Goal: Task Accomplishment & Management: Manage account settings

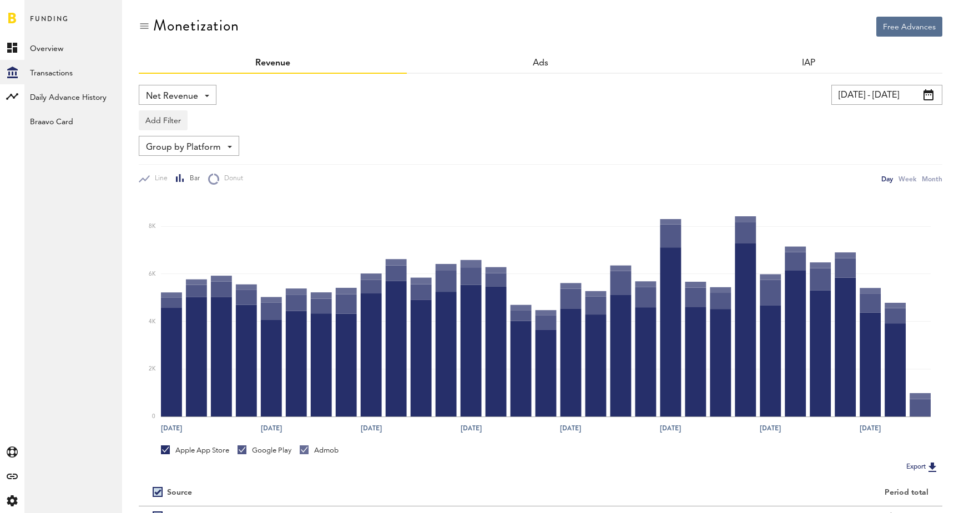
click at [49, 49] on link "Overview" at bounding box center [73, 48] width 98 height 24
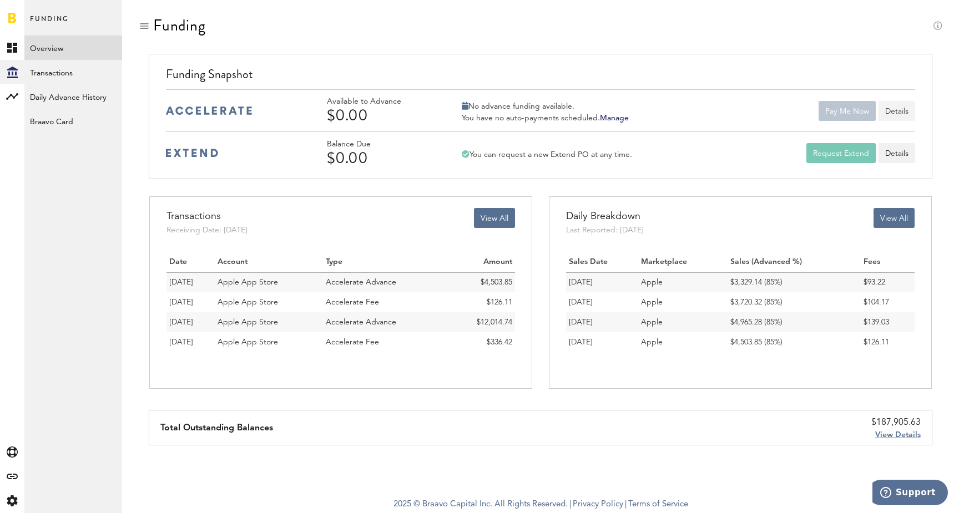
click at [896, 111] on button "Details" at bounding box center [897, 111] width 37 height 20
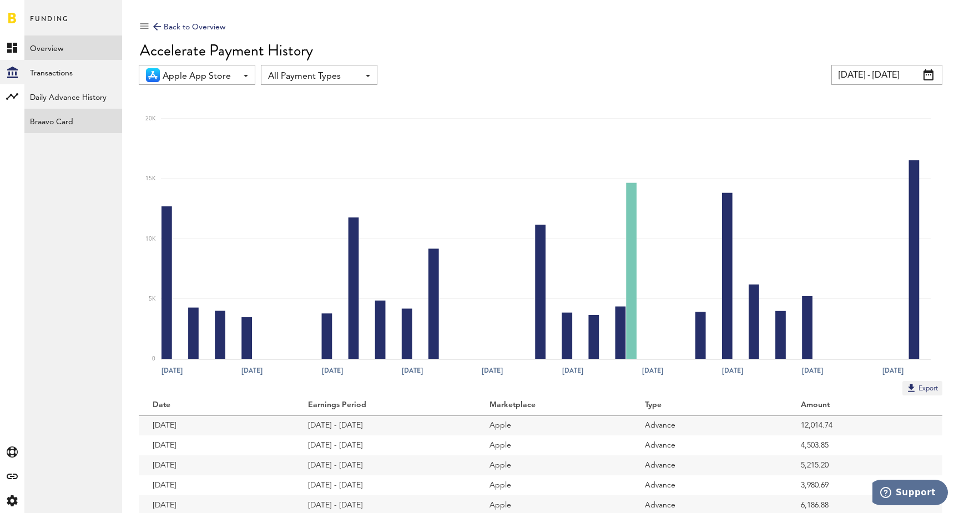
click at [42, 119] on link "Braavo Card" at bounding box center [73, 121] width 98 height 24
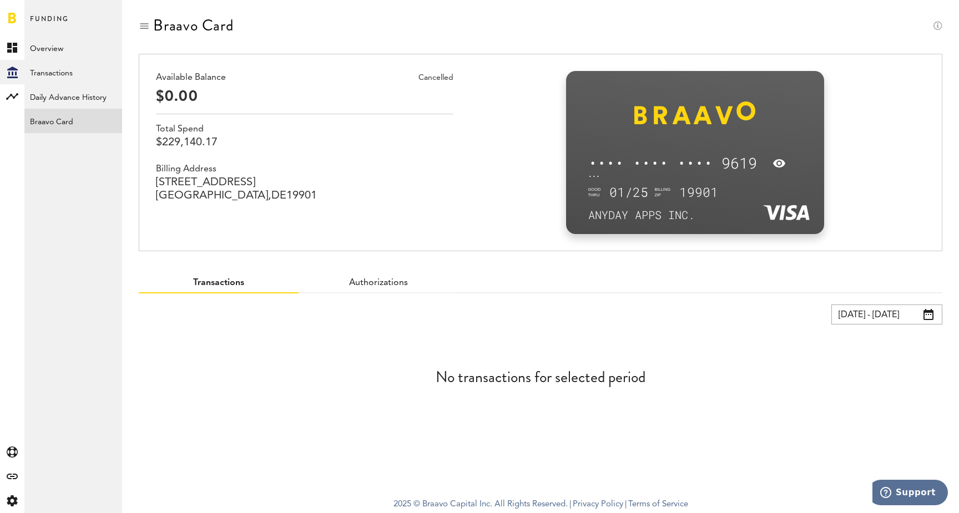
drag, startPoint x: 254, startPoint y: 203, endPoint x: 212, endPoint y: 153, distance: 65.4
click at [212, 153] on div "Cancelled Available Balance $0.00 Total Spend $229,140.17 Billing Address [STRE…" at bounding box center [304, 152] width 297 height 163
click at [781, 166] on div at bounding box center [779, 163] width 12 height 18
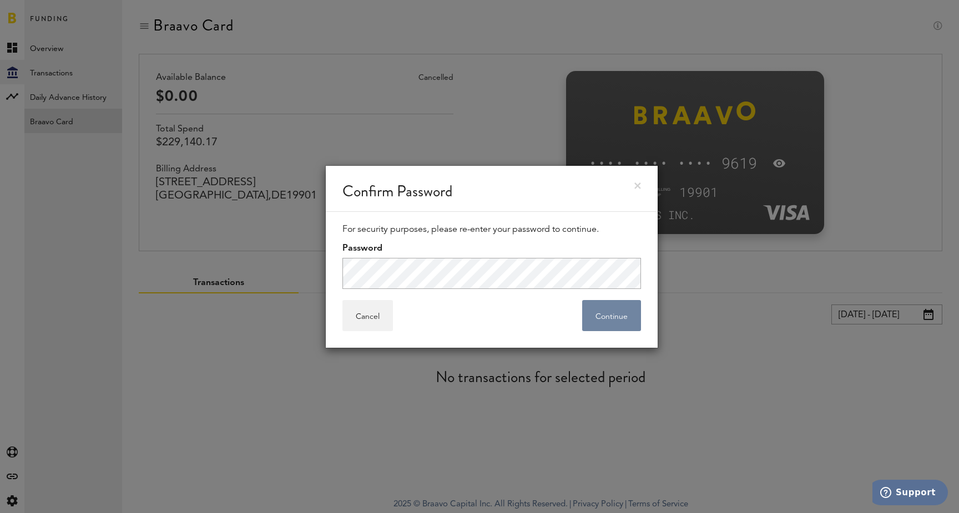
click at [609, 319] on button "Continue" at bounding box center [611, 315] width 59 height 31
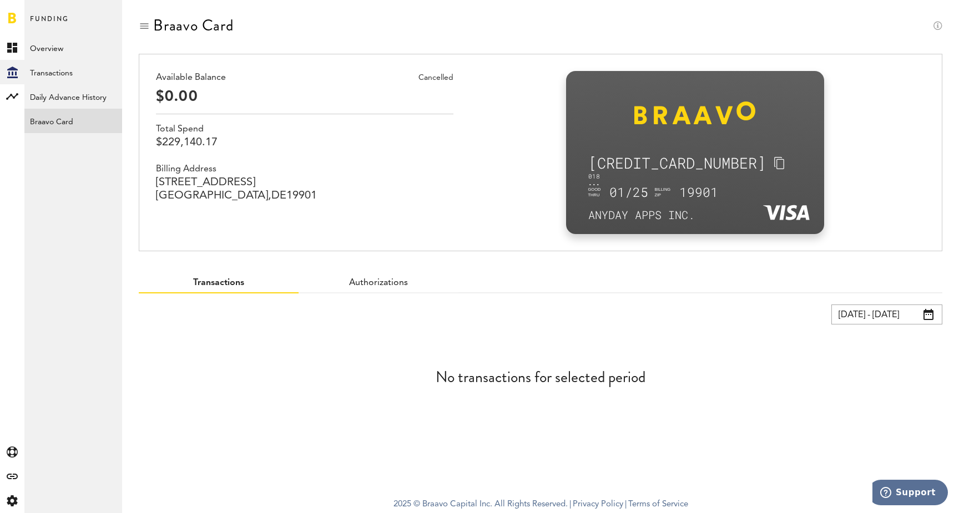
click at [392, 277] on span "Authorizations" at bounding box center [379, 284] width 160 height 20
click at [379, 280] on link "Authorizations" at bounding box center [378, 283] width 60 height 9
click at [221, 283] on link "Transactions" at bounding box center [218, 283] width 51 height 9
click at [80, 94] on link "Daily Advance History" at bounding box center [73, 96] width 98 height 24
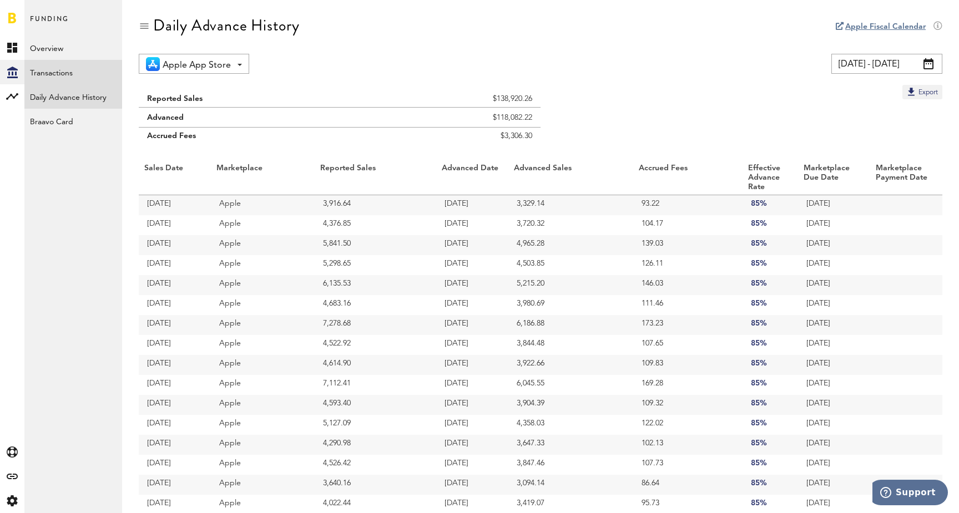
click at [72, 73] on link "Transactions" at bounding box center [73, 72] width 98 height 24
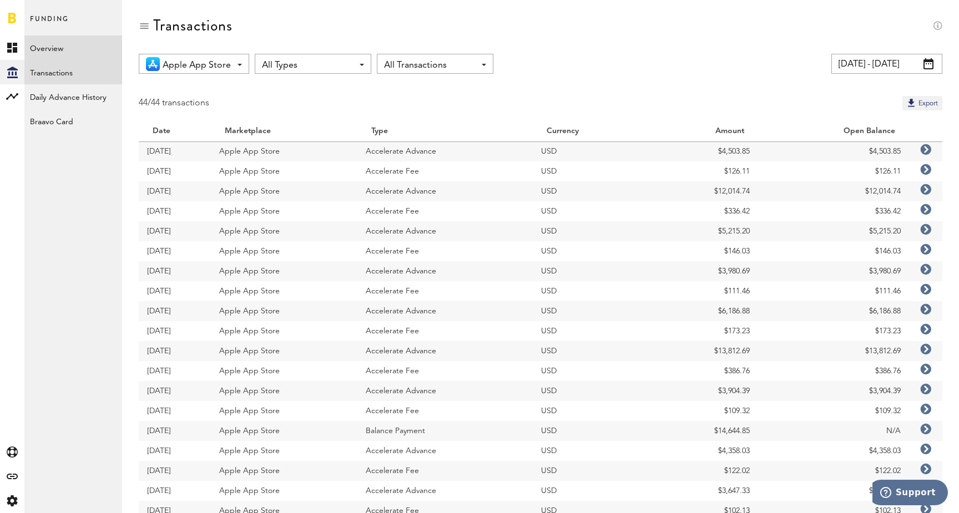
click at [61, 46] on link "Overview" at bounding box center [73, 48] width 98 height 24
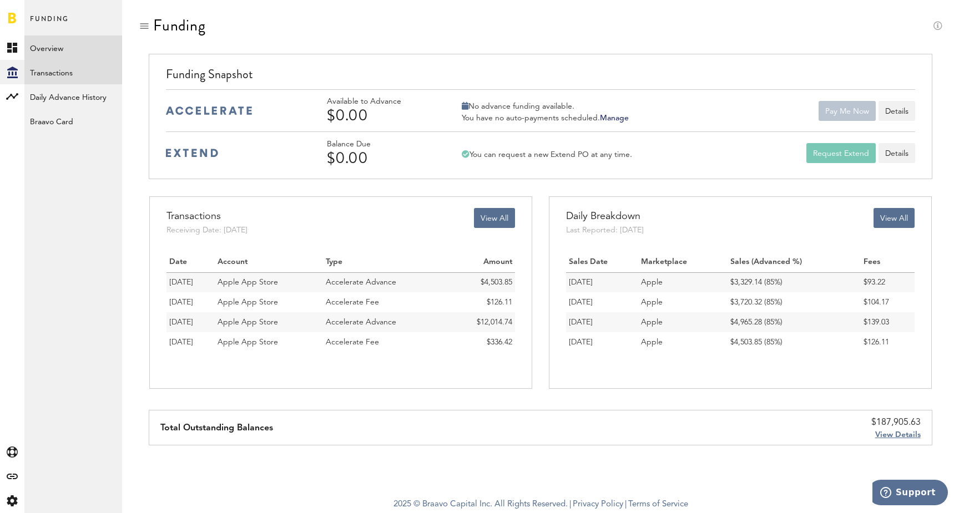
click at [60, 75] on link "Transactions" at bounding box center [73, 72] width 98 height 24
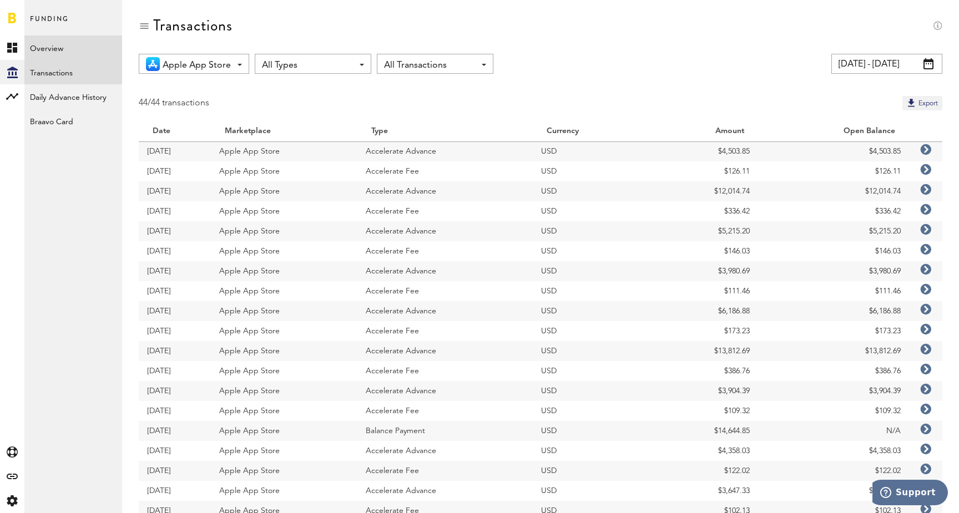
click at [60, 53] on link "Overview" at bounding box center [73, 48] width 98 height 24
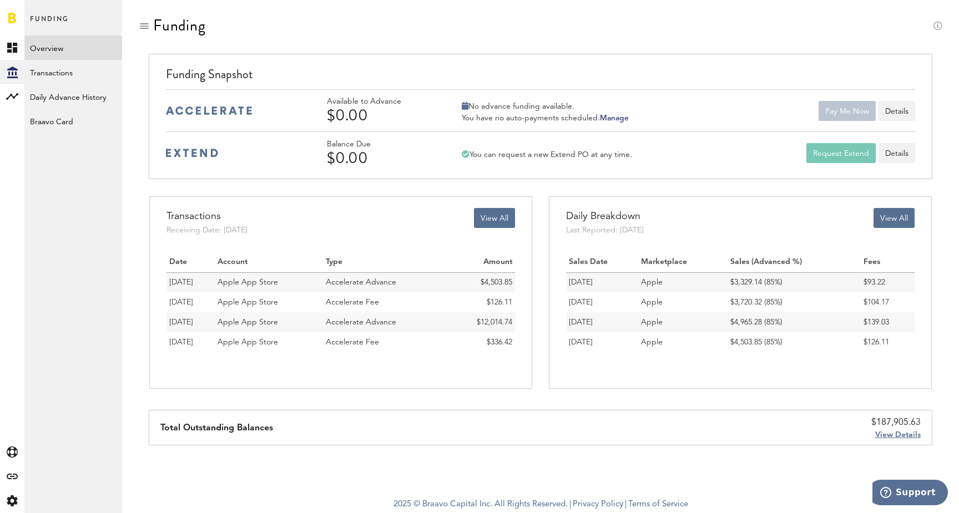
click at [614, 122] on link "Manage" at bounding box center [614, 118] width 29 height 8
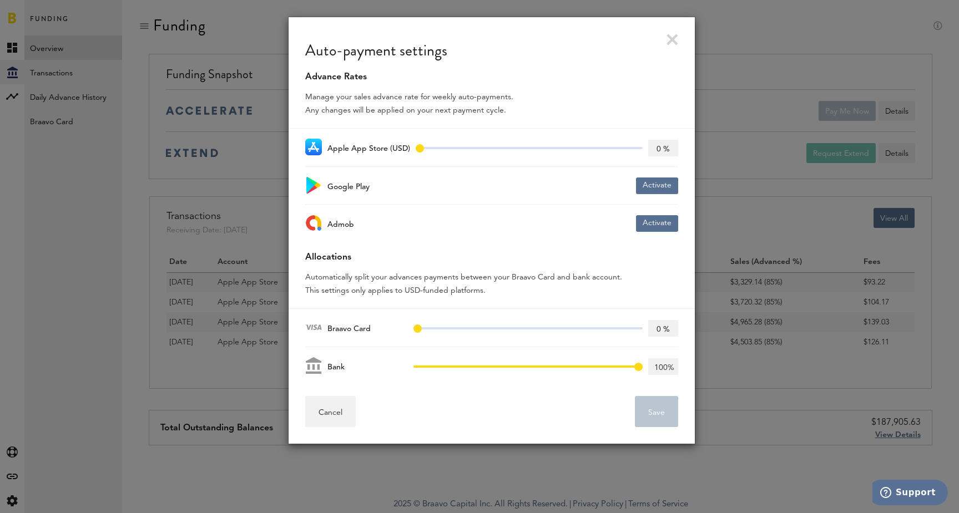
type input "10 %"
type input "99 %"
type input "2 %"
type input "98 %"
type input "3 %"
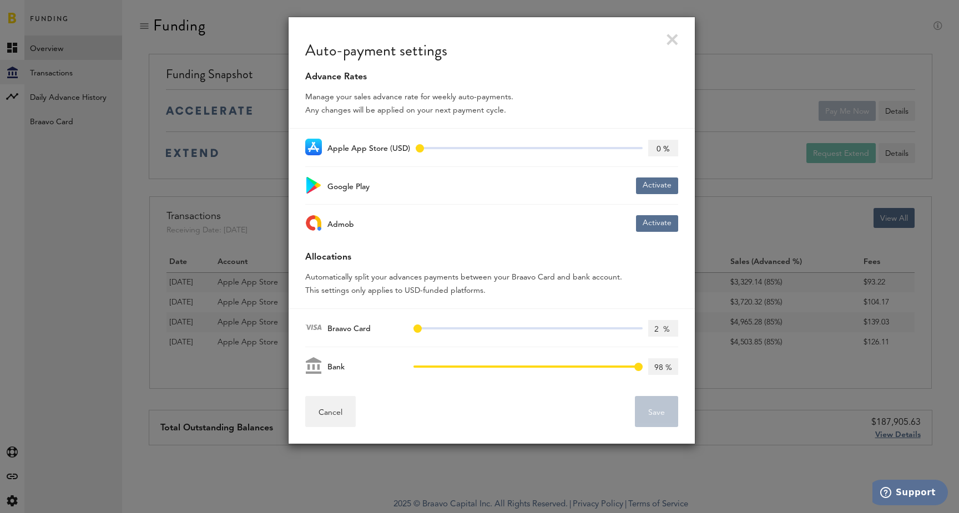
type input "97 %"
type input "7 %"
type input "93 %"
type input "9 %"
type input "91 %"
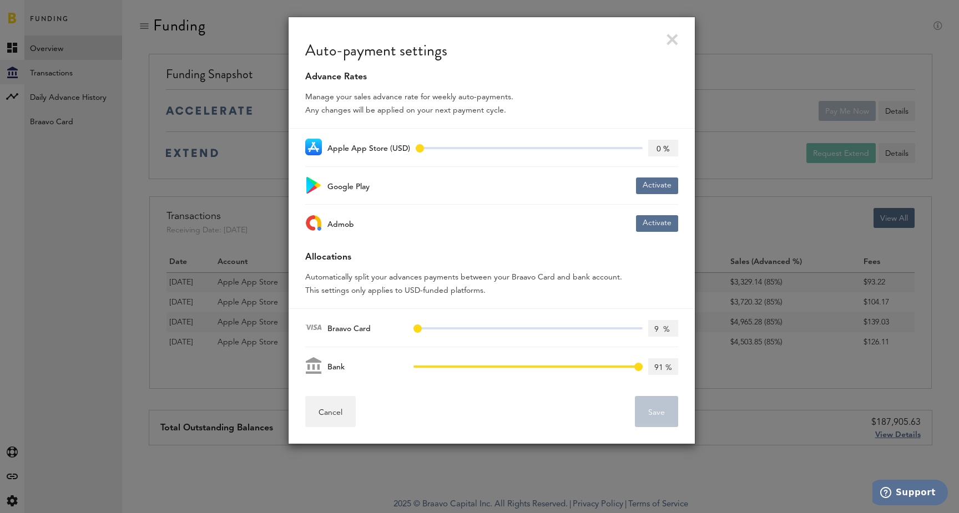
type input "12 %"
type input "88 %"
type input "16 %"
type input "84 %"
type input "20 %"
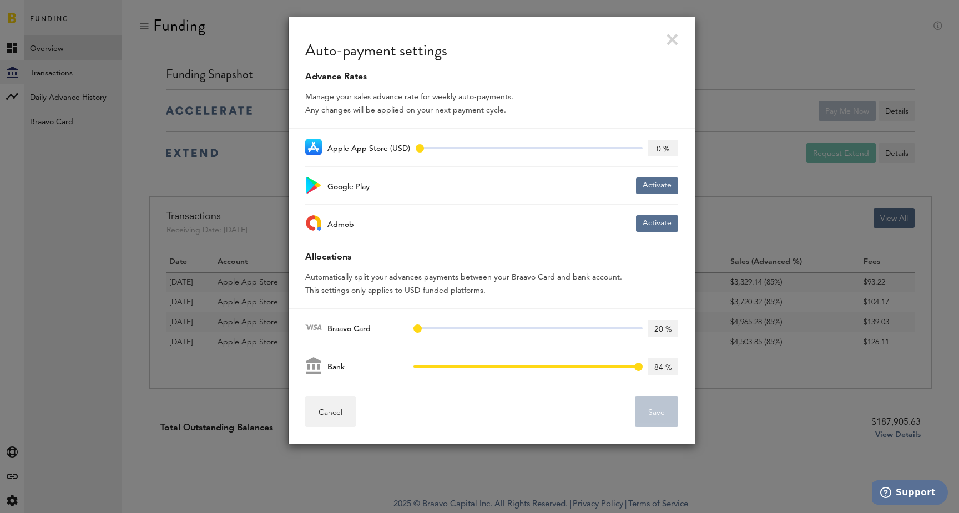
type input "80 %"
type input "26 %"
type input "74 %"
type input "31 %"
type input "69 %"
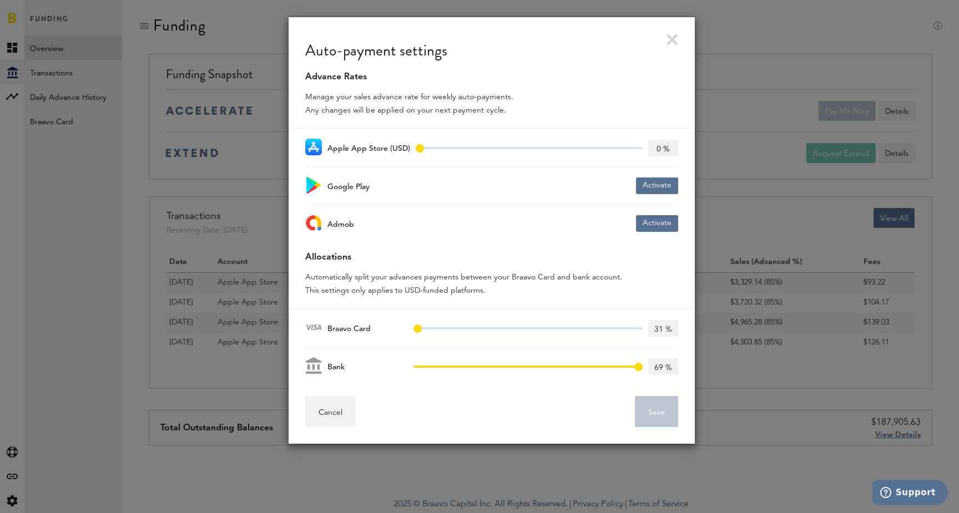
type input "33 %"
type input "67 %"
type input "39 %"
type input "61 %"
type input "46 %"
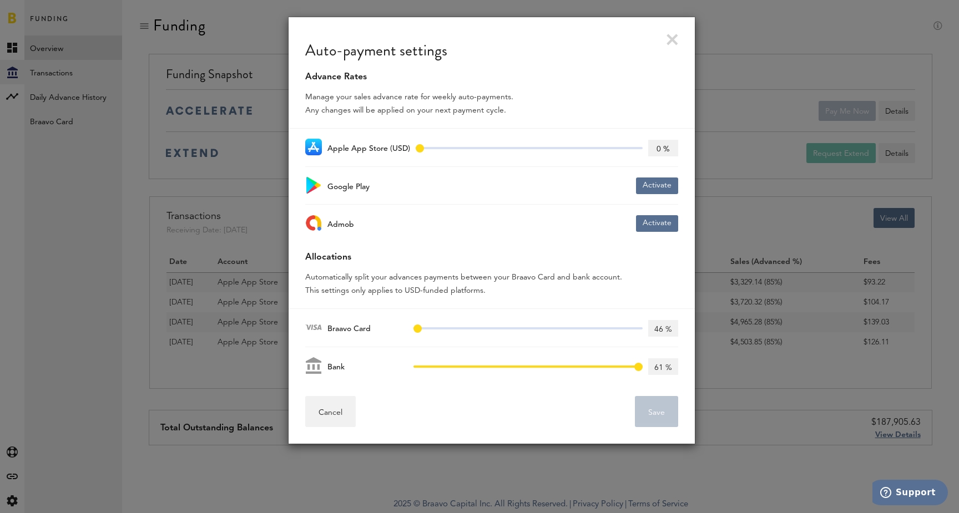
type input "54 %"
type input "51 %"
type input "49 %"
type input "55 %"
type input "45 %"
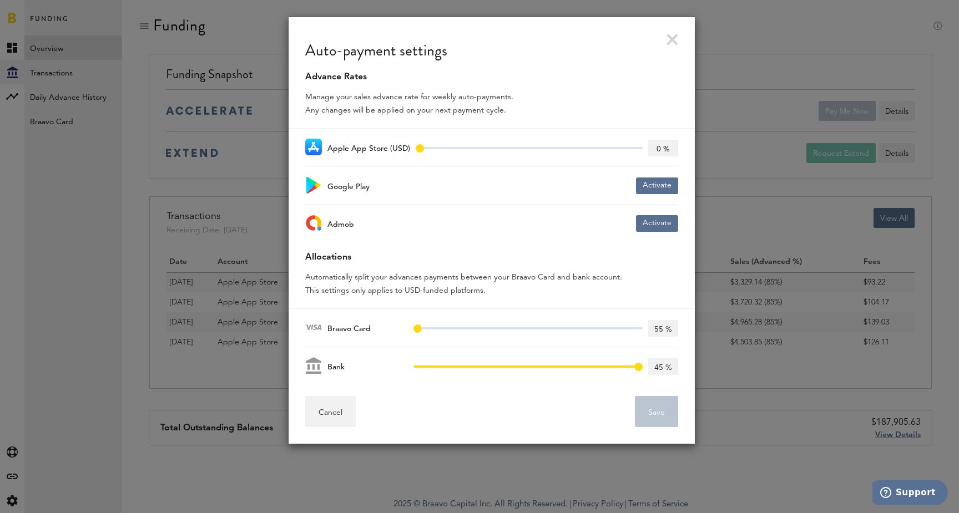
type input "61 %"
type input "39 %"
type input "67 %"
type input "33 %"
type input "72 %"
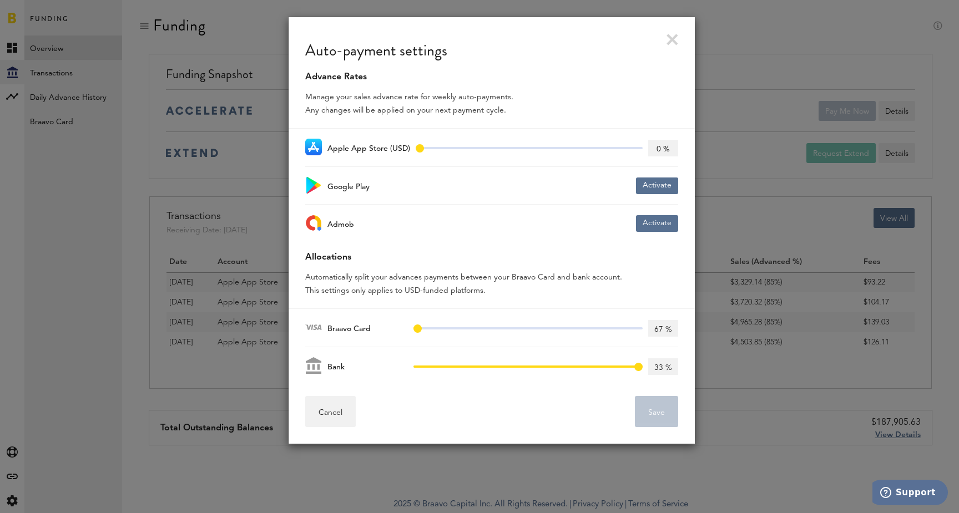
type input "28 %"
type input "76 %"
type input "24 %"
type input "78 %"
type input "22 %"
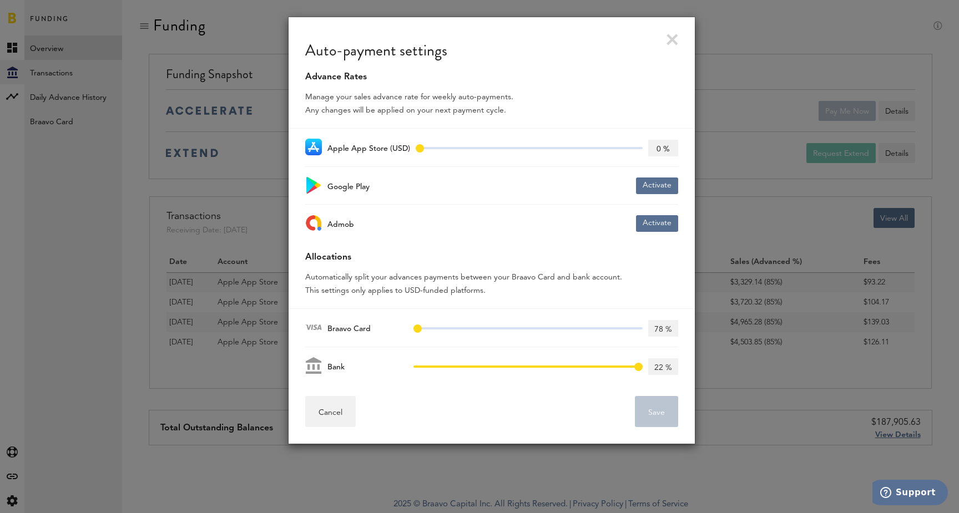
type input "82 %"
type input "18 %"
type input "85 %"
type input "15 %"
type input "87 %"
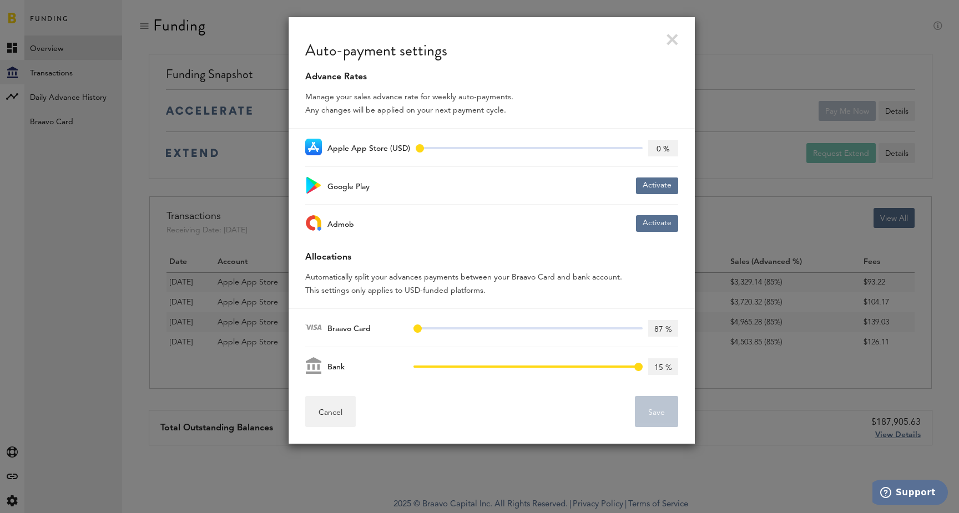
type input "13 %"
type input "90 %"
type input "10 %"
type input "92 %"
type input "8 %"
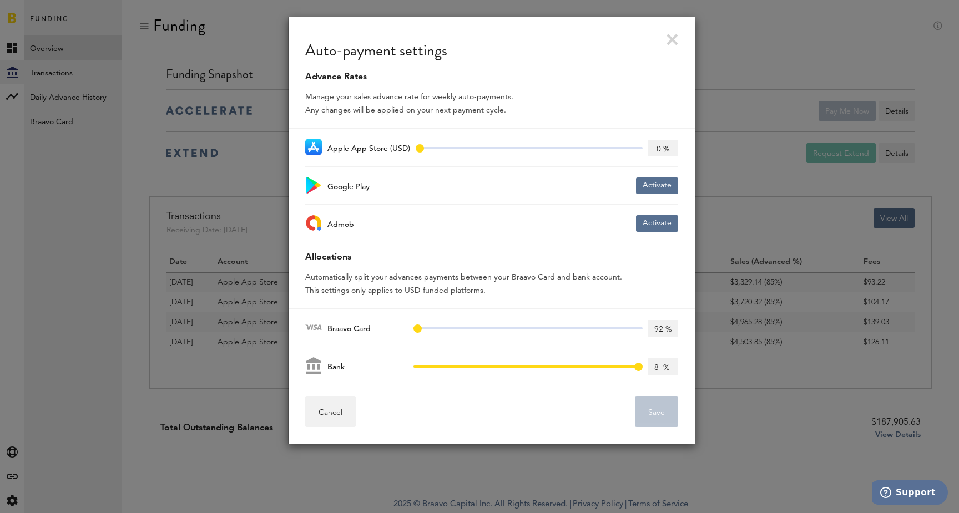
type input "93 %"
type input "7 %"
type input "95 %"
type input "5 %"
type input "96 %"
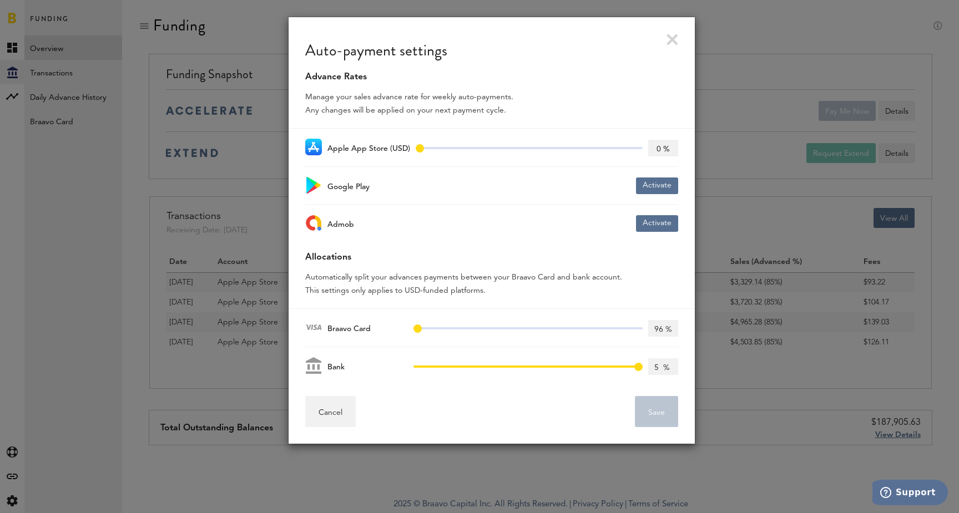
type input "4 %"
type input "97 %"
type input "3 %"
type input "98 %"
type input "2 %"
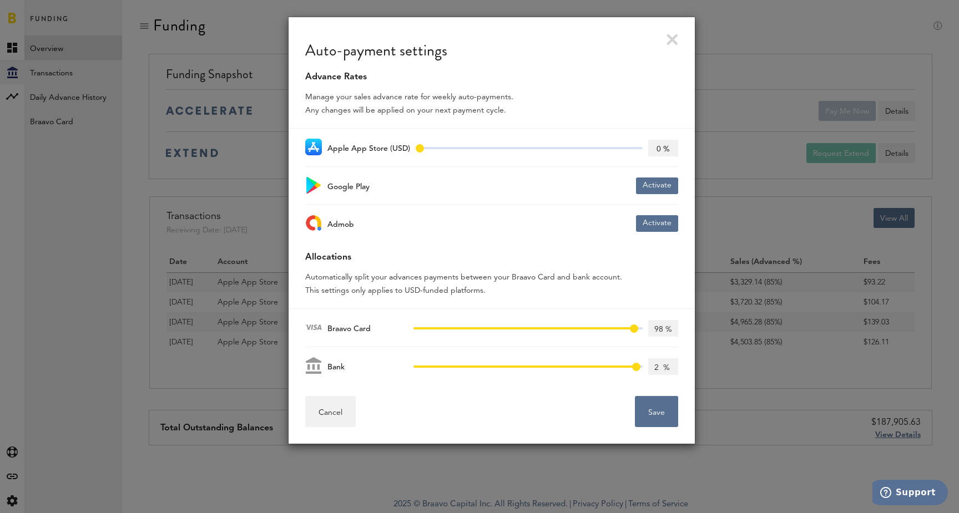
type input "99 %"
type input "1 %"
type input "100%"
type input "98 %"
type input "20 %"
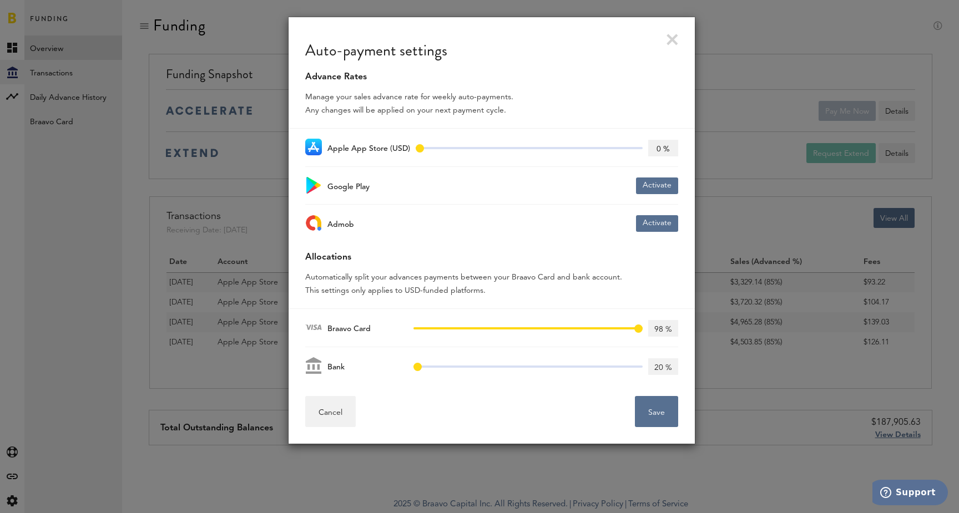
type input "93 %"
type input "7 %"
type input "87 %"
type input "13 %"
type input "80 %"
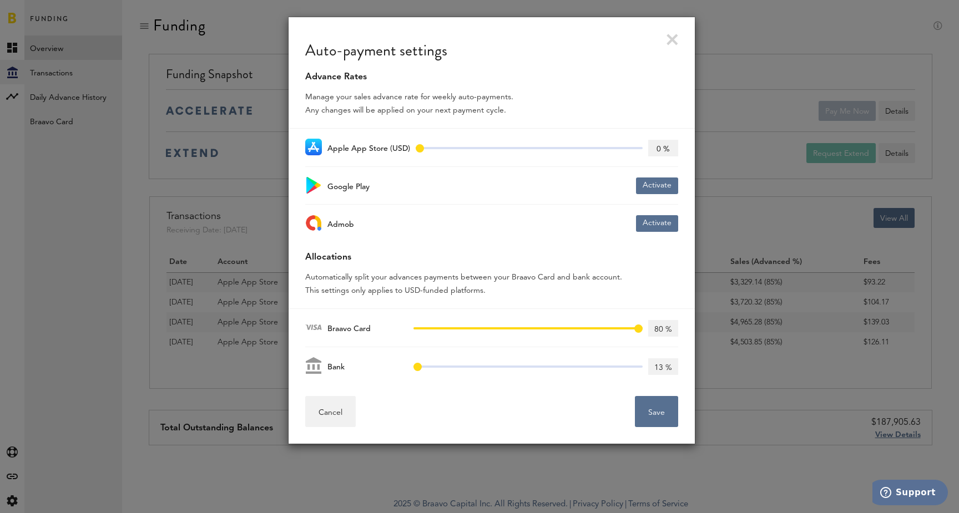
type input "20 %"
type input "68 %"
type input "32 %"
type input "58 %"
type input "42 %"
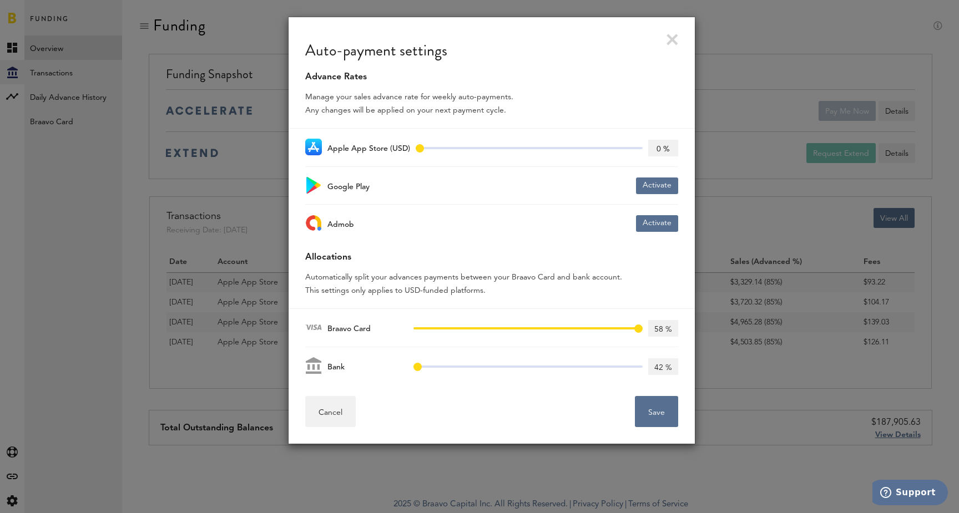
type input "51 %"
type input "49 %"
type input "42 %"
type input "58 %"
type input "33 %"
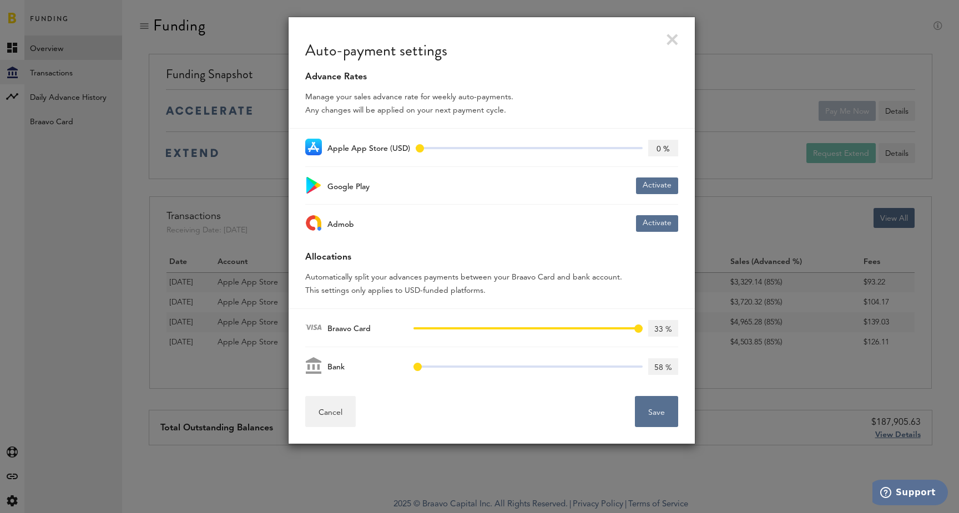
type input "67 %"
type input "24 %"
type input "76 %"
type input "19 %"
type input "81 %"
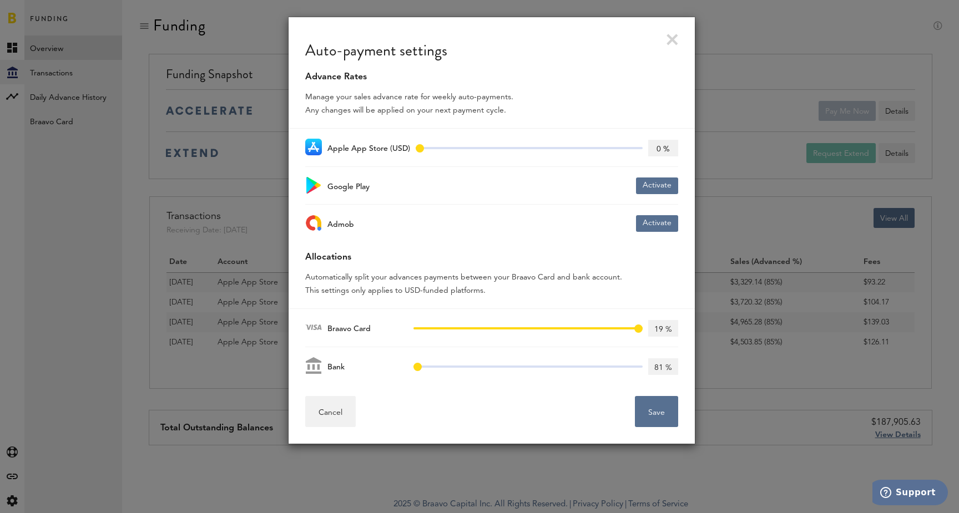
type input "15 %"
type input "85 %"
type input "10 %"
type input "90 %"
type input "4 %"
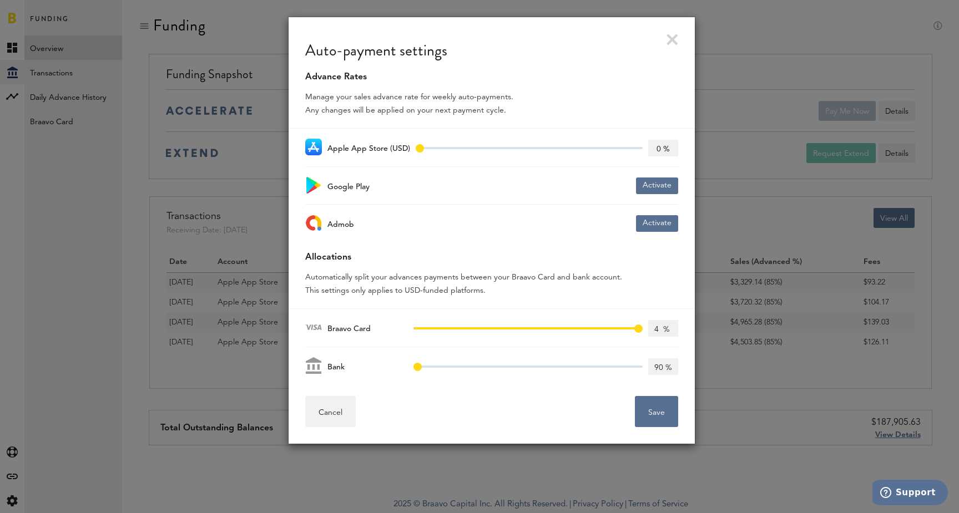
type input "96 %"
type input "100%"
drag, startPoint x: 417, startPoint y: 327, endPoint x: 323, endPoint y: 339, distance: 95.1
click at [323, 339] on div "Braavo Card 0% 100% 0%" at bounding box center [491, 328] width 373 height 38
type input "85 %"
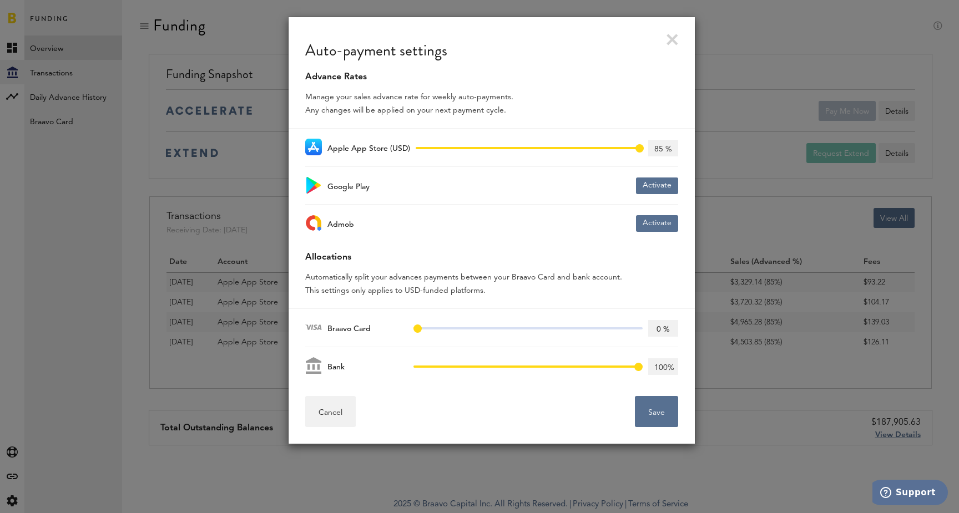
drag, startPoint x: 418, startPoint y: 150, endPoint x: 686, endPoint y: 155, distance: 267.5
click at [686, 155] on div "Auto-payment settings Advance Rates Manage your sales advance rate for weekly a…" at bounding box center [492, 222] width 406 height 410
drag, startPoint x: 508, startPoint y: 108, endPoint x: 467, endPoint y: 94, distance: 43.3
click at [467, 95] on div "Manage your sales advance rate for weekly auto-payments. Any changes will be ap…" at bounding box center [492, 106] width 406 height 44
click at [467, 94] on div "Manage your sales advance rate for weekly auto-payments. Any changes will be ap…" at bounding box center [492, 106] width 406 height 44
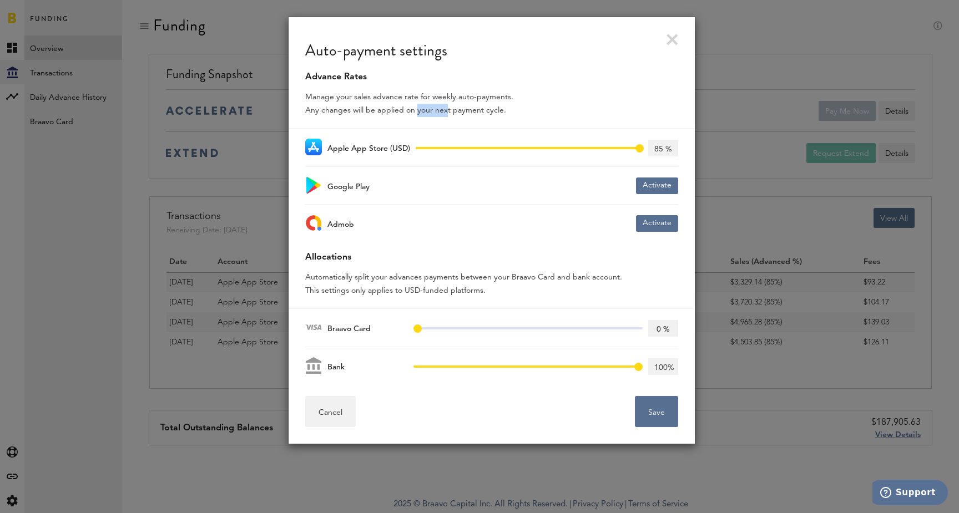
drag, startPoint x: 440, startPoint y: 112, endPoint x: 412, endPoint y: 103, distance: 29.1
click at [412, 103] on div "Manage your sales advance rate for weekly auto-payments. Any changes will be ap…" at bounding box center [492, 106] width 406 height 44
type input "20 %"
type input "98 %"
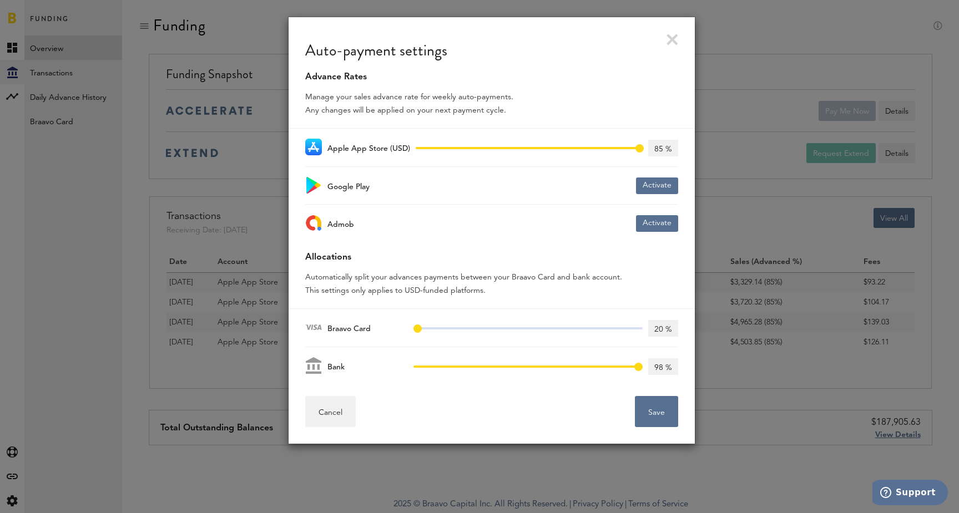
type input "3 %"
type input "97 %"
type input "5 %"
type input "95 %"
type input "7 %"
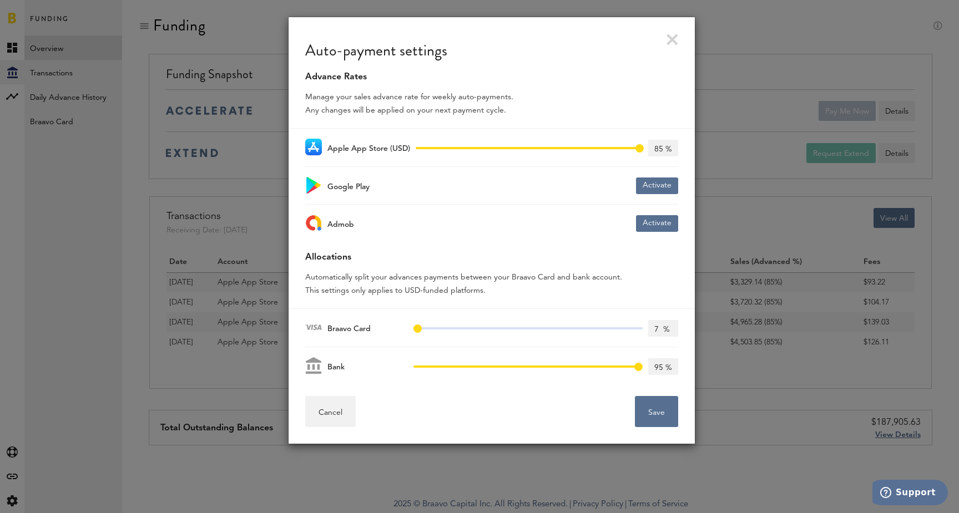
type input "93 %"
type input "9 %"
type input "91 %"
type input "12 %"
type input "88 %"
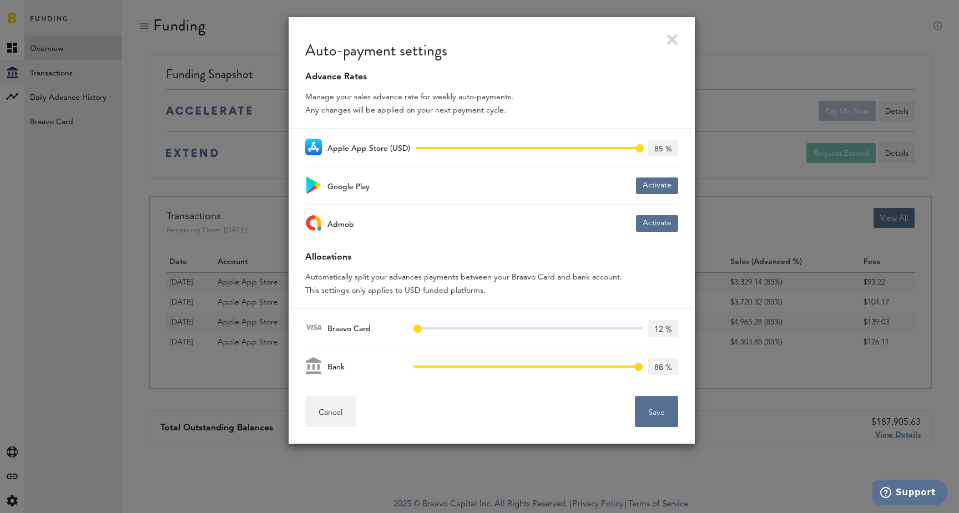
type input "15 %"
type input "85 %"
type input "17 %"
type input "83 %"
type input "20 %"
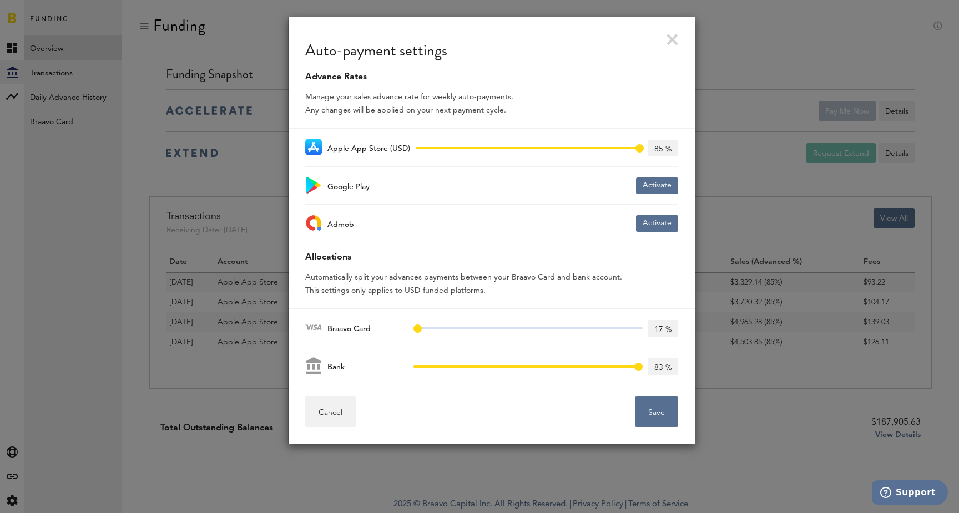
type input "80 %"
type input "23 %"
type input "77 %"
type input "27 %"
type input "73 %"
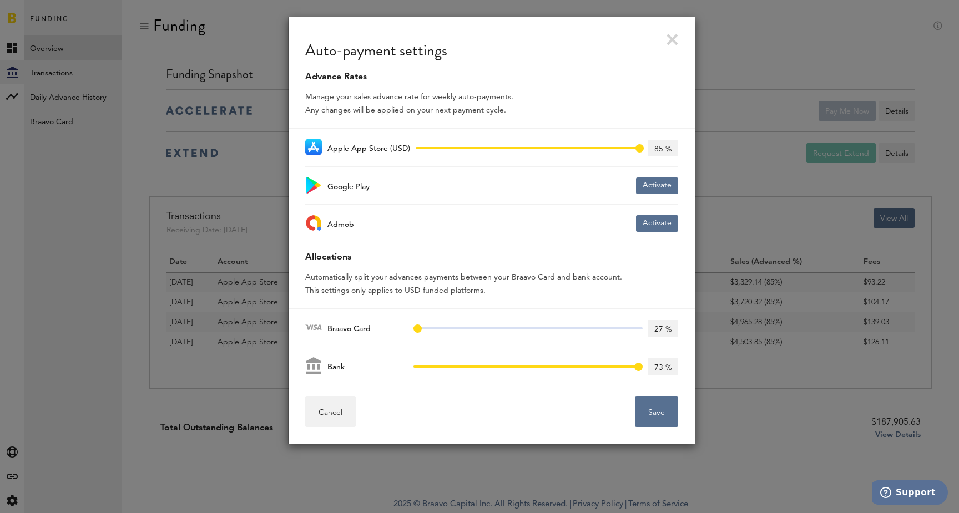
type input "30 %"
type input "70 %"
type input "33 %"
type input "67 %"
type input "36 %"
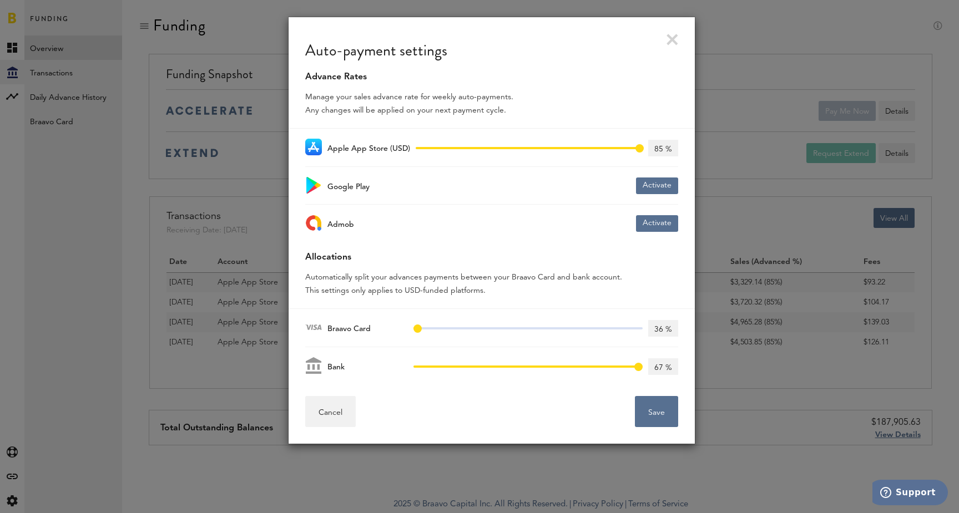
type input "64 %"
type input "39 %"
type input "61 %"
type input "42 %"
type input "58 %"
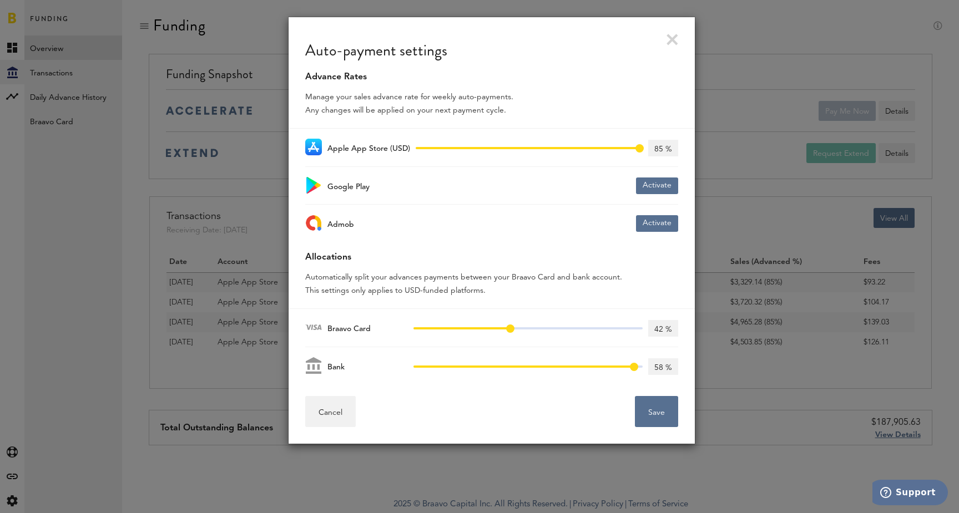
type input "44 %"
type input "56 %"
type input "46 %"
type input "54 %"
type input "48 %"
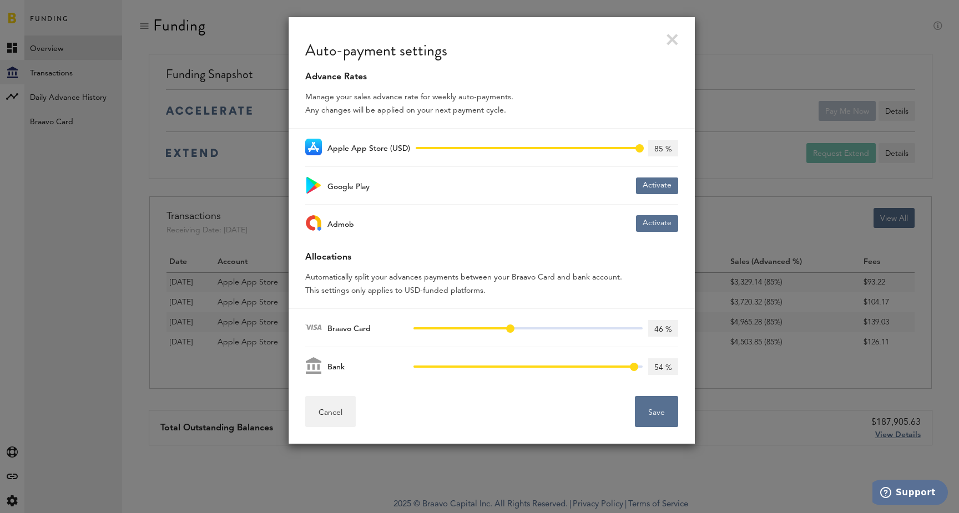
type input "52 %"
type input "49 %"
type input "51 %"
type input "50 %"
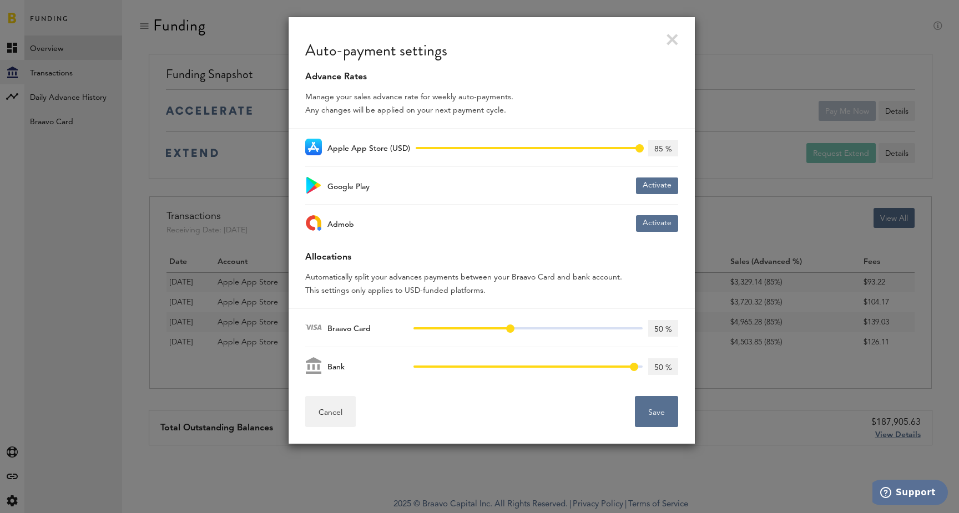
type input "51 %"
type input "49 %"
type input "52 %"
type input "48 %"
type input "53 %"
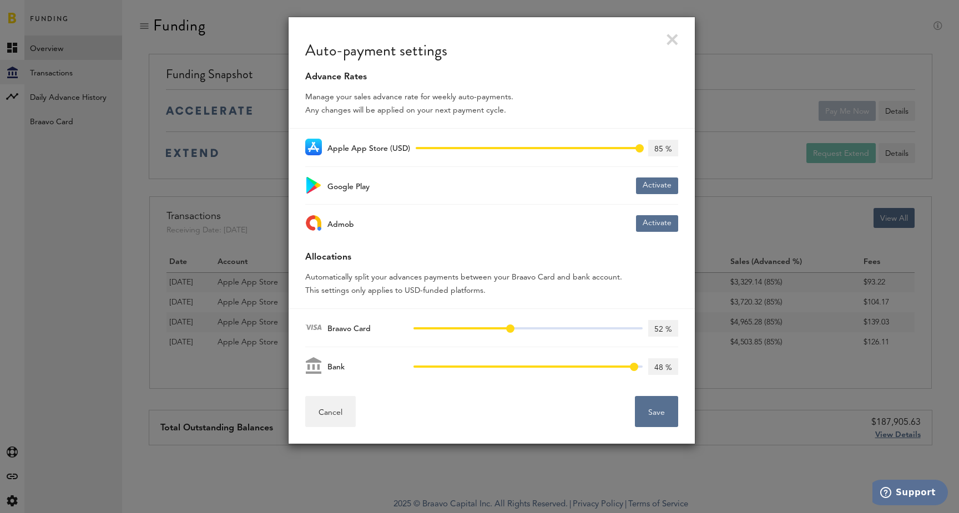
type input "47 %"
type input "54 %"
type input "46 %"
drag, startPoint x: 415, startPoint y: 327, endPoint x: 537, endPoint y: 332, distance: 122.2
click at [537, 332] on span at bounding box center [537, 329] width 8 height 8
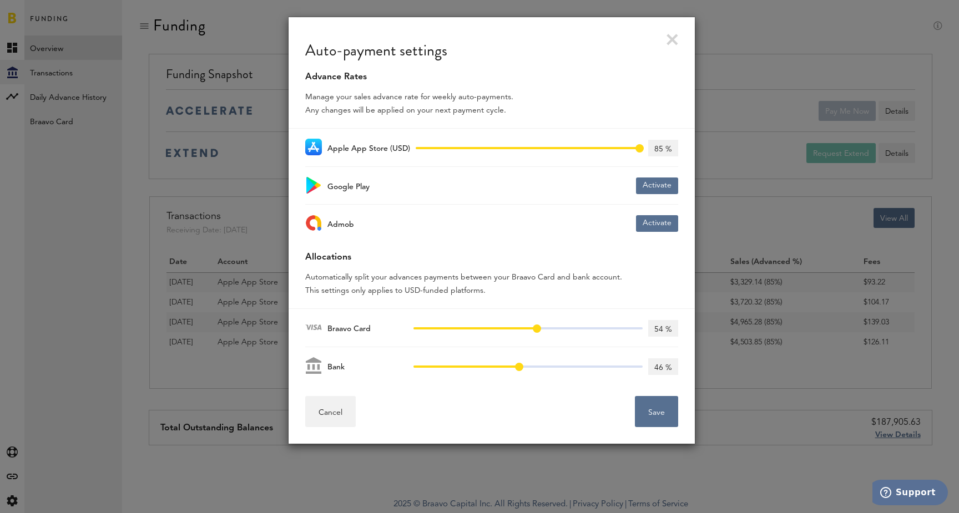
type input "53 %"
type input "47 %"
type input "51 %"
type input "49 %"
type input "50 %"
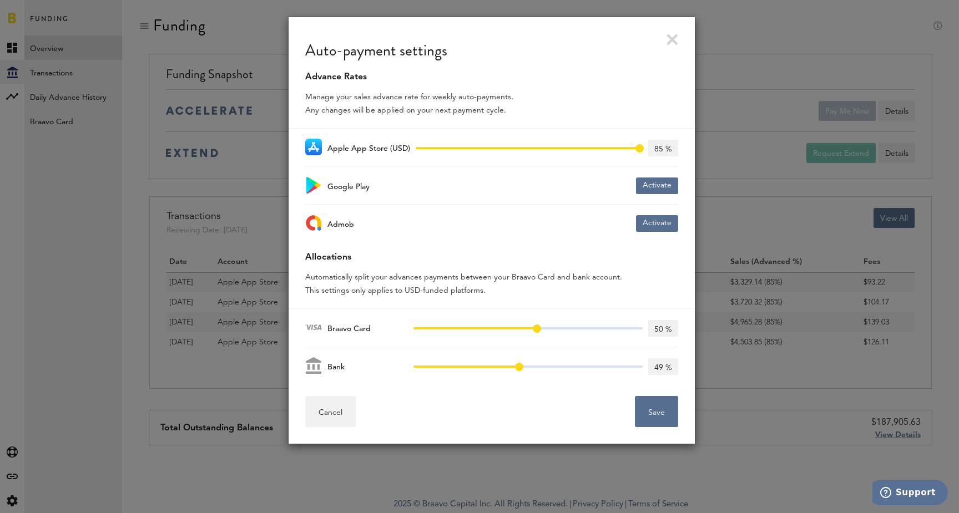
type input "50 %"
type input "49 %"
type input "51 %"
type input "48 %"
type input "52 %"
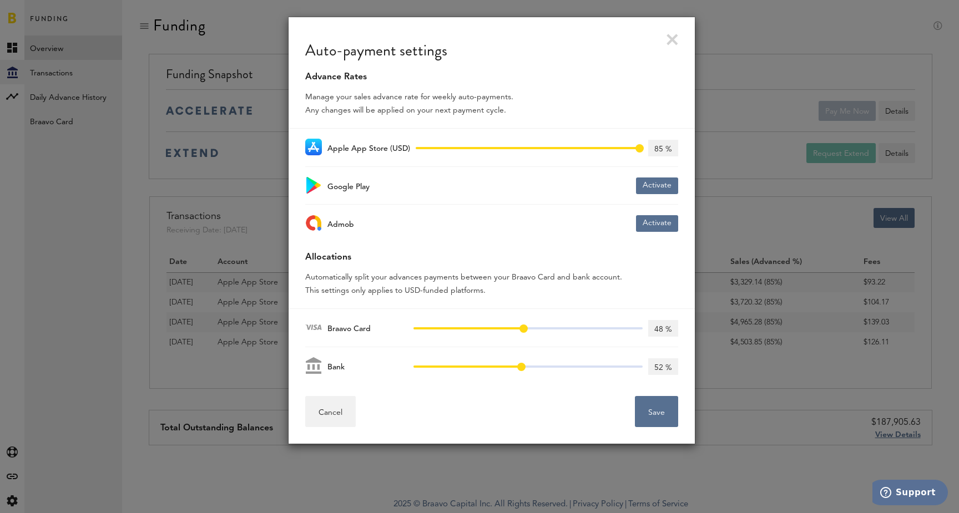
drag, startPoint x: 536, startPoint y: 332, endPoint x: 523, endPoint y: 332, distance: 12.2
click at [523, 332] on span at bounding box center [523, 329] width 8 height 8
type input "47 %"
type input "53 %"
type input "46 %"
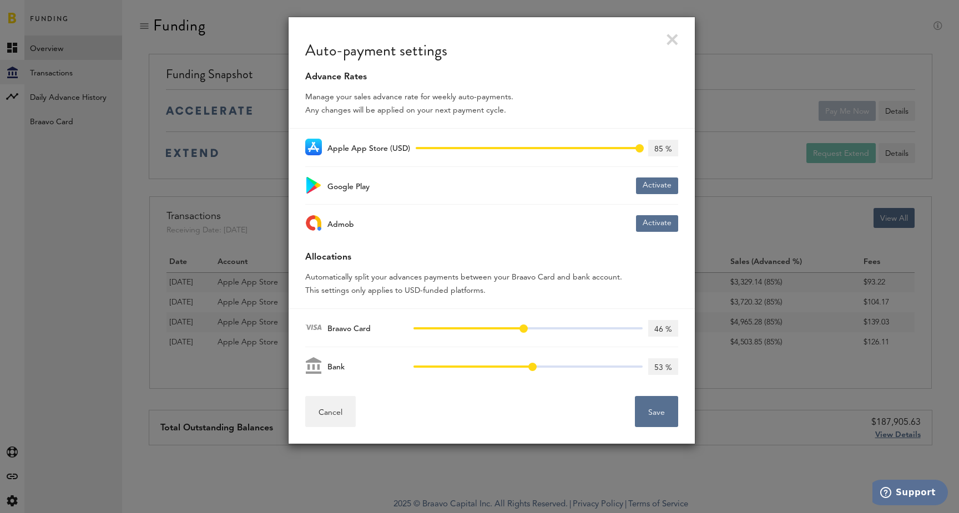
type input "54 %"
type input "43 %"
type input "57 %"
type input "39 %"
type input "61 %"
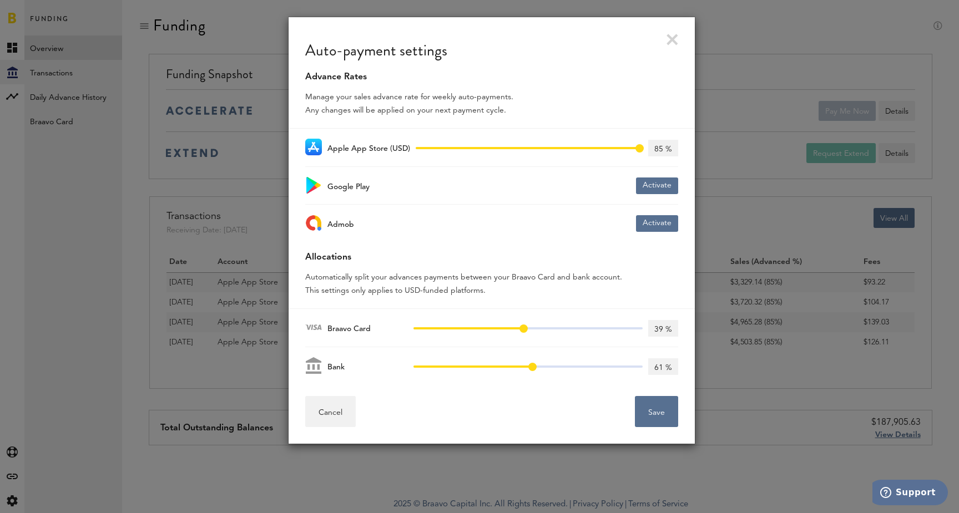
type input "34 %"
type input "66 %"
type input "29 %"
type input "71 %"
type input "26 %"
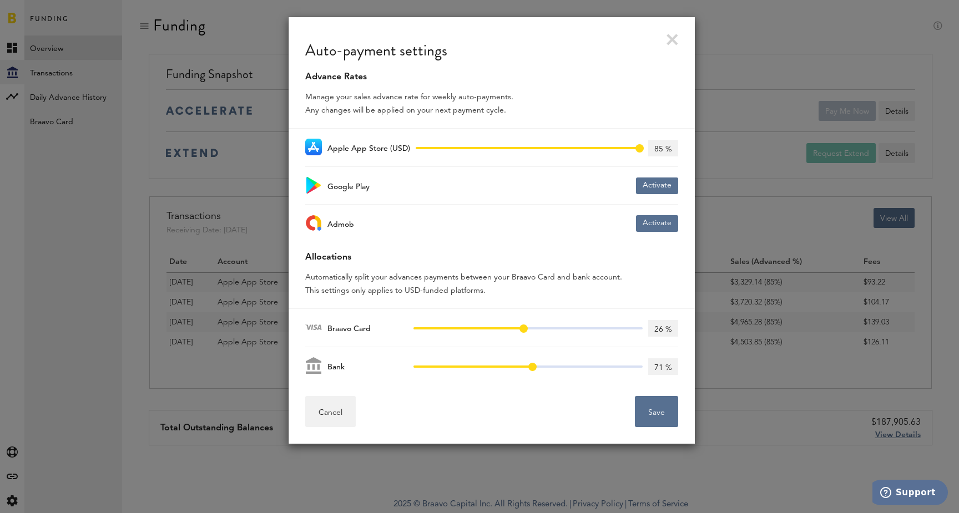
type input "74 %"
type input "21 %"
type input "79 %"
type input "17 %"
type input "83 %"
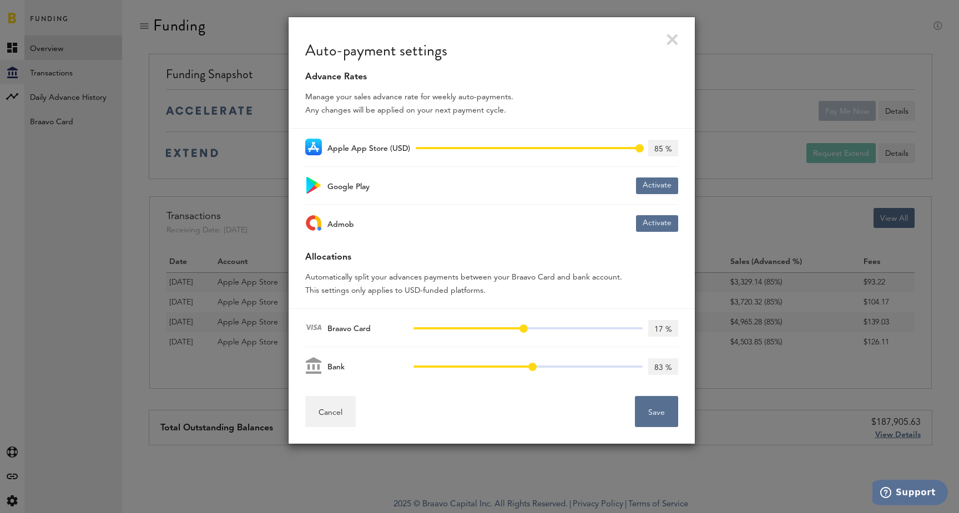
type input "13 %"
type input "87 %"
type input "9 %"
type input "91 %"
type input "6 %"
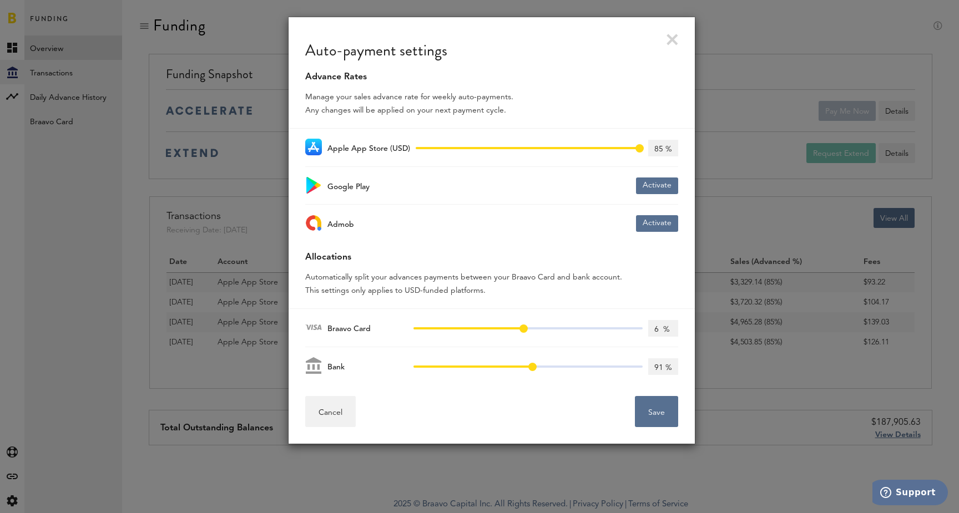
type input "94 %"
type input "3 %"
type input "97 %"
type input "100%"
drag, startPoint x: 524, startPoint y: 329, endPoint x: 391, endPoint y: 329, distance: 132.6
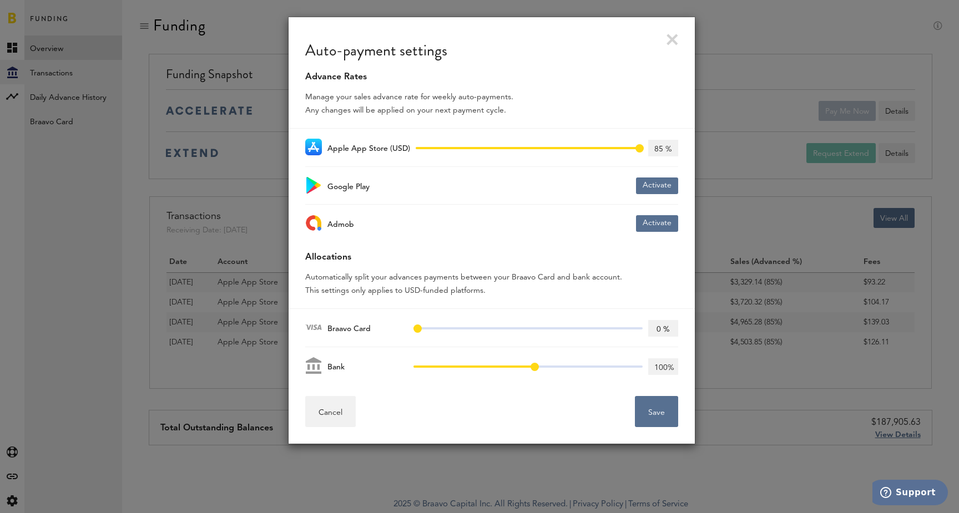
click at [391, 329] on div "Braavo Card 0% 100% 0%" at bounding box center [491, 328] width 373 height 38
drag, startPoint x: 639, startPoint y: 149, endPoint x: 647, endPoint y: 149, distance: 7.8
click at [645, 149] on div "0% 85% 85% 85 %" at bounding box center [544, 147] width 268 height 27
click at [674, 39] on link at bounding box center [673, 40] width 12 height 12
